Goal: Transaction & Acquisition: Purchase product/service

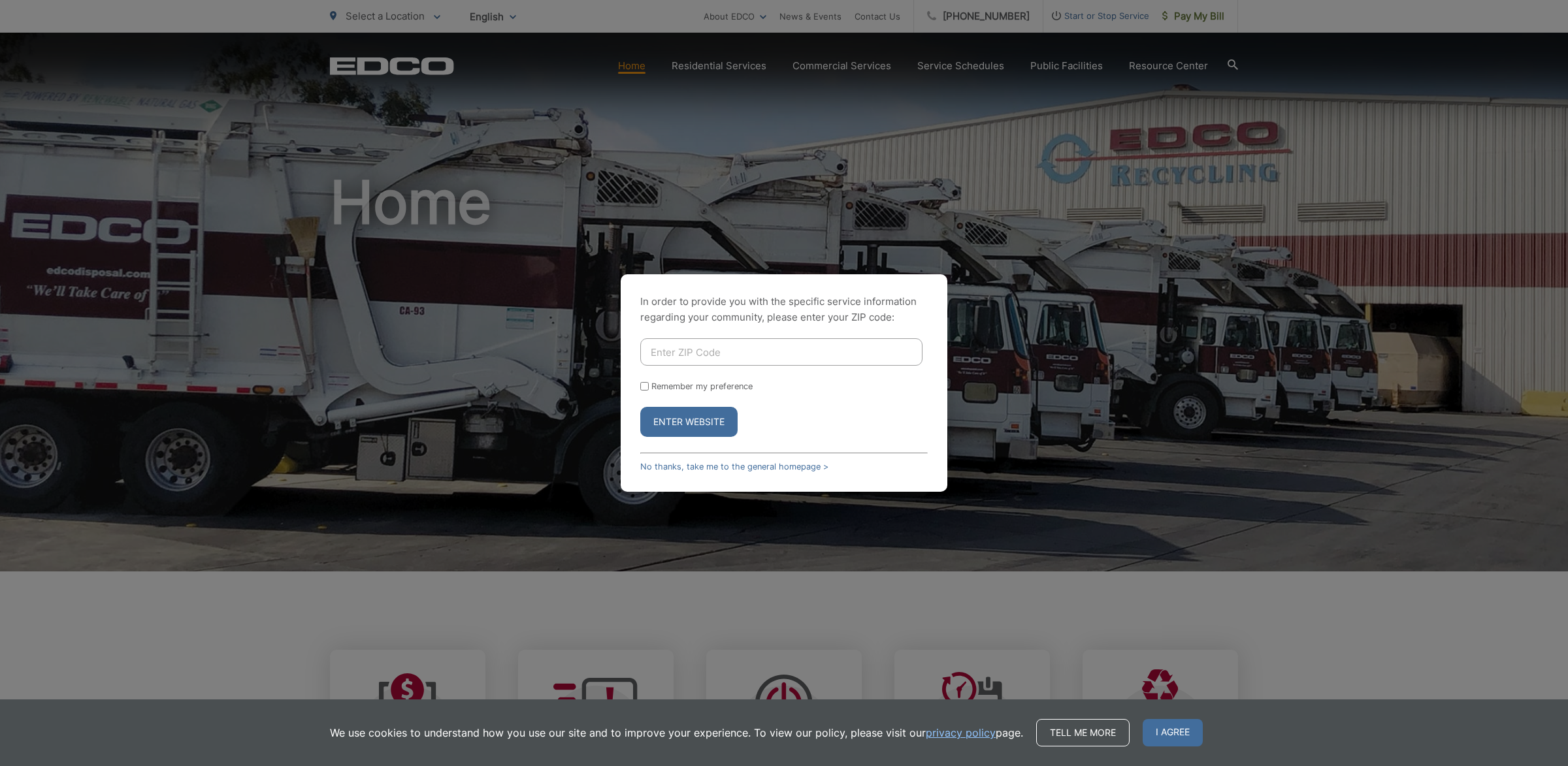
click at [744, 456] on div "In order to provide you with the specific service information regarding your co…" at bounding box center [784, 383] width 326 height 218
click at [742, 462] on link "No thanks, take me to the general homepage >" at bounding box center [734, 466] width 188 height 10
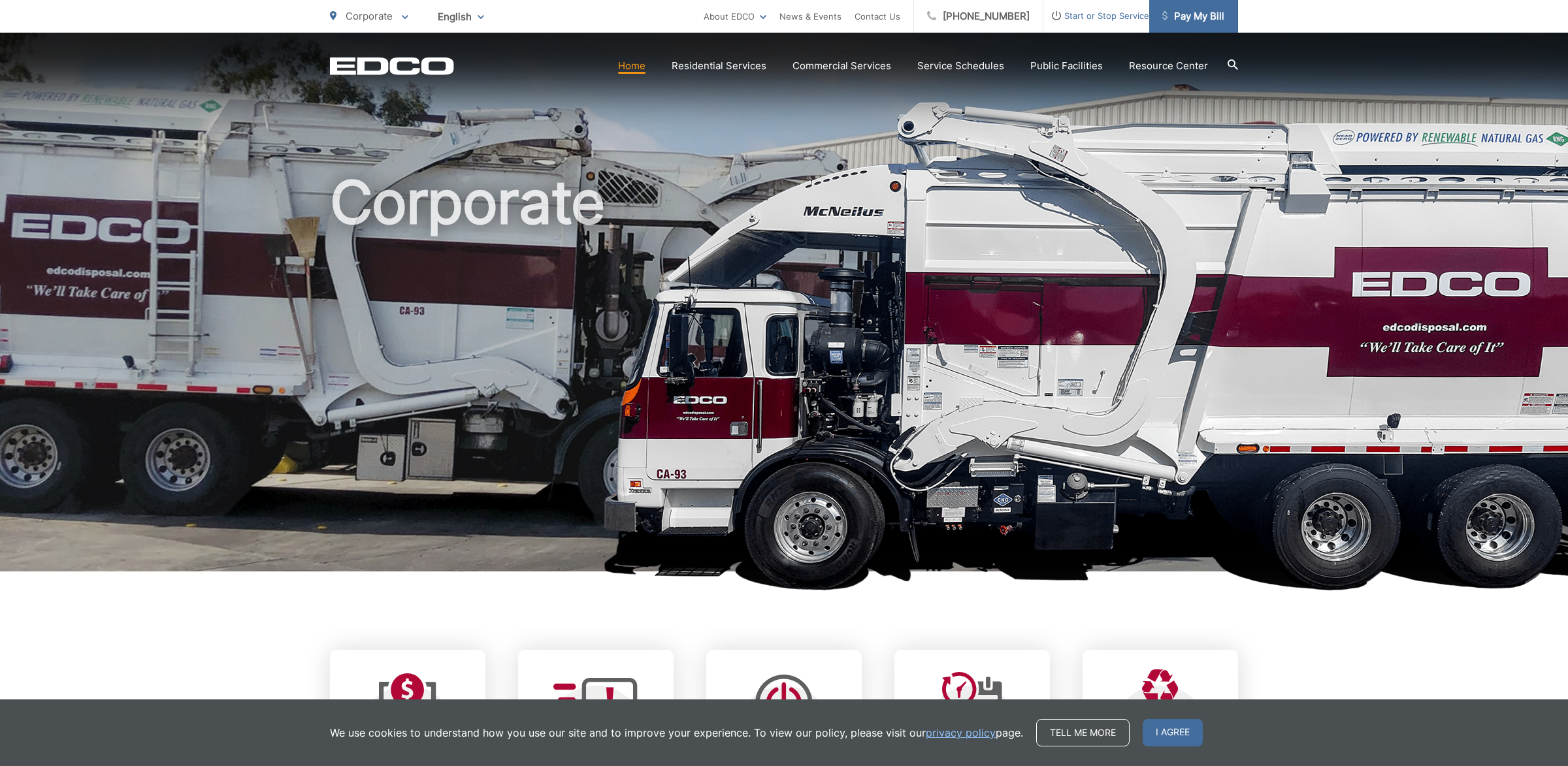
click at [1191, 14] on span "Pay My Bill" at bounding box center [1193, 17] width 62 height 16
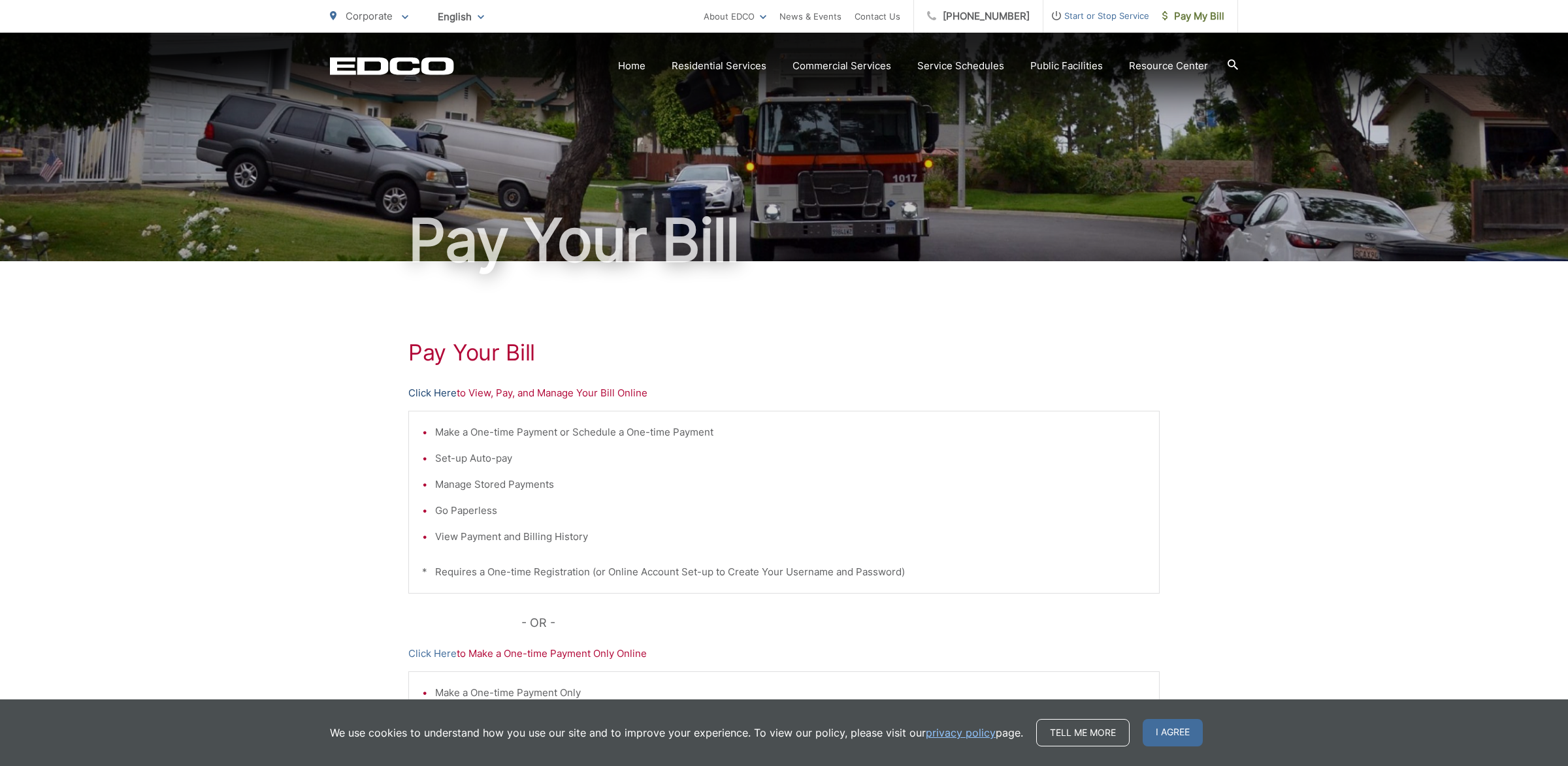
click at [445, 399] on link "Click Here" at bounding box center [432, 394] width 49 height 16
